Goal: Go to known website: Go to known website

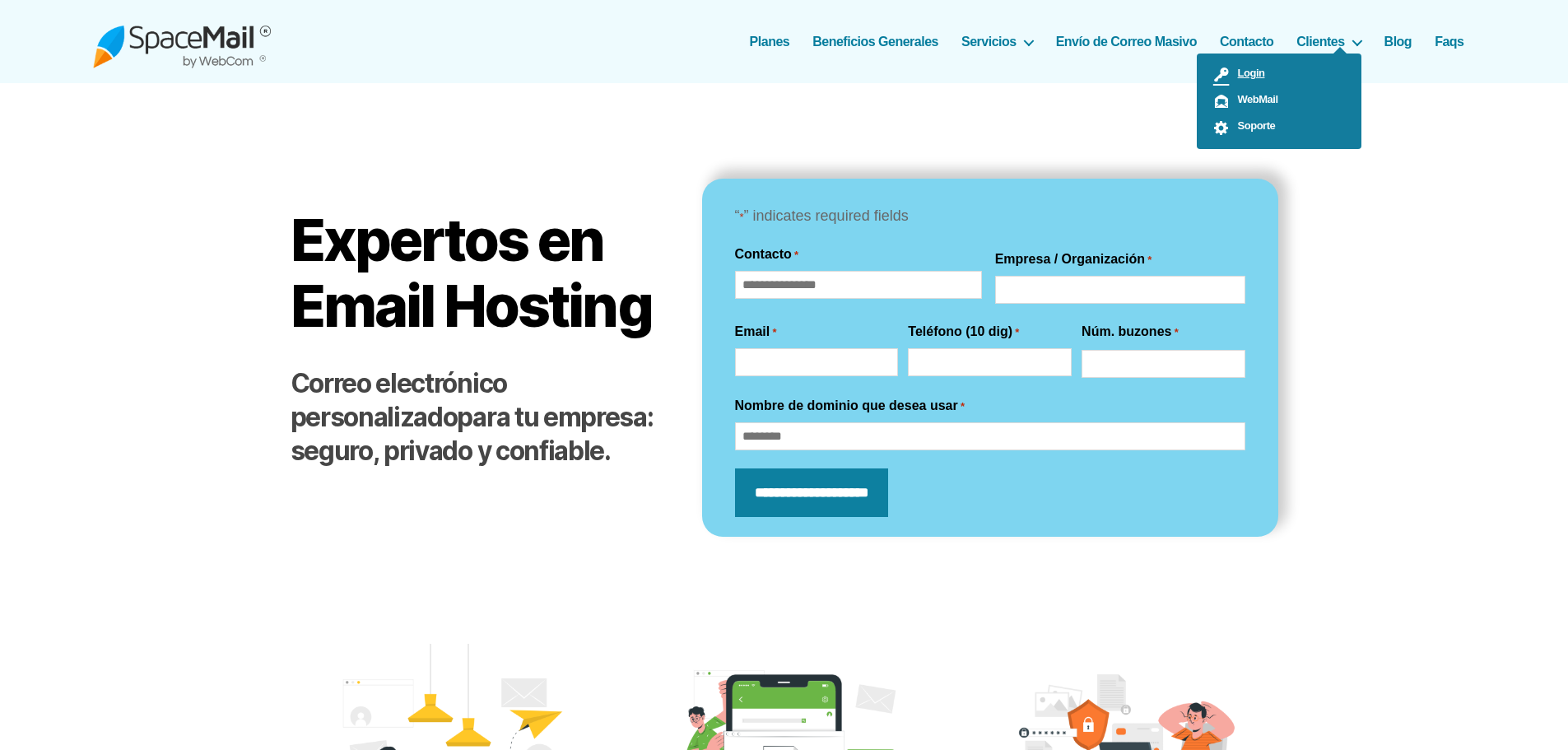
click at [1265, 72] on link "Login" at bounding box center [1278, 75] width 164 height 27
click at [1306, 54] on ul "Login WebMail Soporte" at bounding box center [1278, 101] width 164 height 96
click at [1255, 73] on span "Login" at bounding box center [1247, 72] width 35 height 12
click at [1315, 54] on ul "Login WebMail Soporte" at bounding box center [1278, 101] width 164 height 96
click at [1250, 71] on span "Login" at bounding box center [1247, 72] width 35 height 12
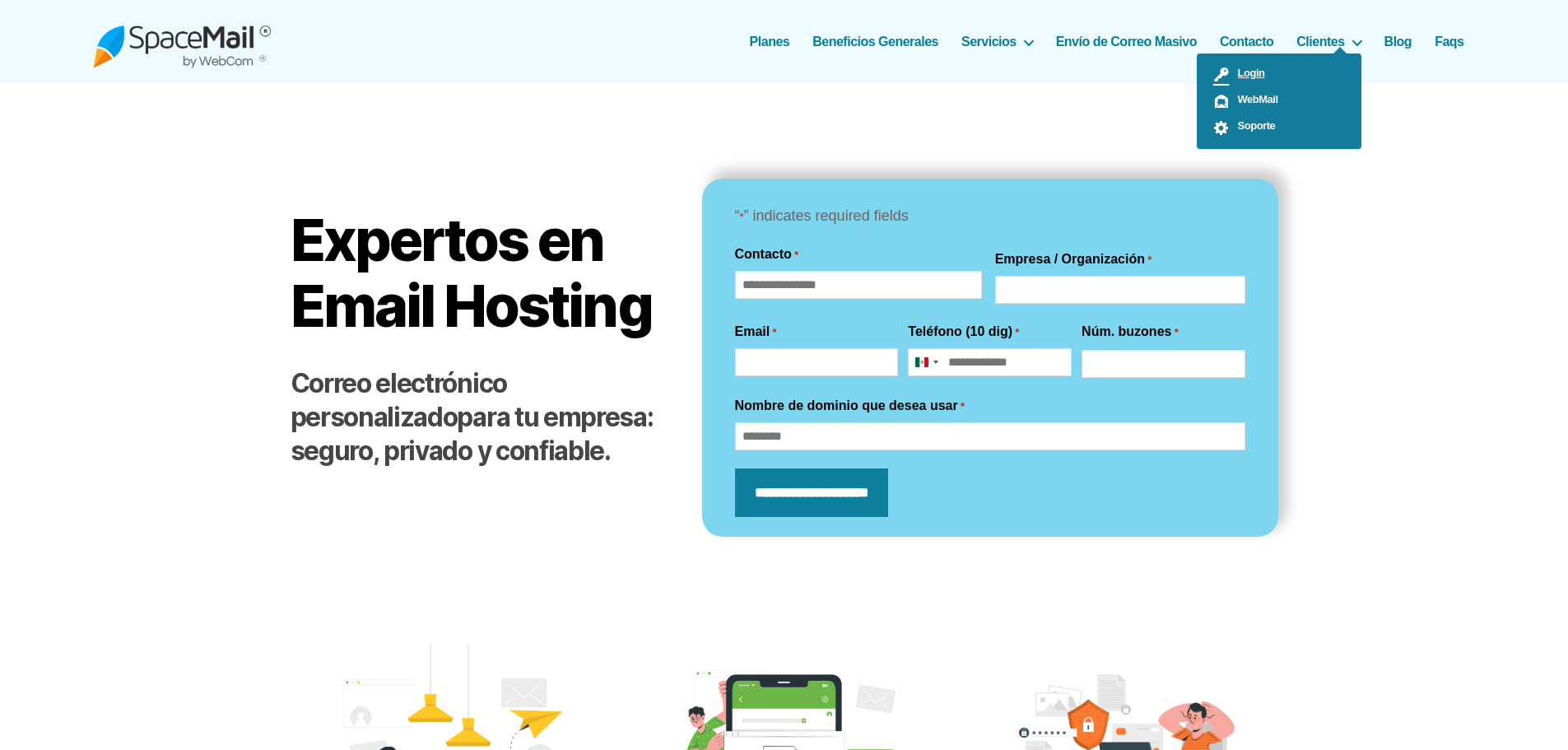
click at [1249, 70] on span "Login" at bounding box center [1247, 72] width 35 height 12
click at [1259, 102] on span "WebMail" at bounding box center [1253, 99] width 49 height 12
click at [1253, 98] on span "WebMail" at bounding box center [1253, 99] width 49 height 12
click at [1251, 101] on span "WebMail" at bounding box center [1253, 99] width 49 height 12
click at [1256, 102] on span "WebMail" at bounding box center [1253, 99] width 49 height 12
